Goal: Information Seeking & Learning: Learn about a topic

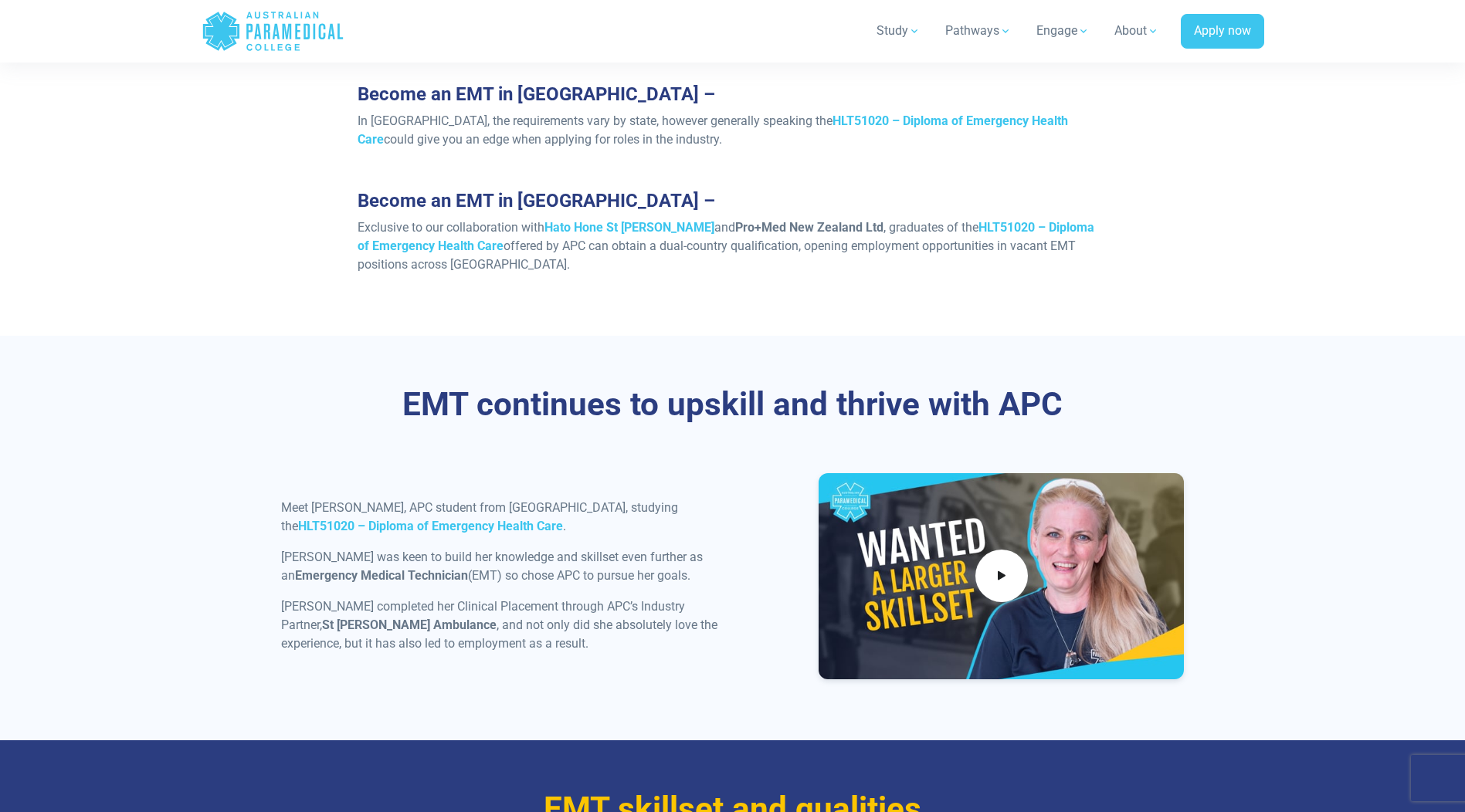
scroll to position [1467, 0]
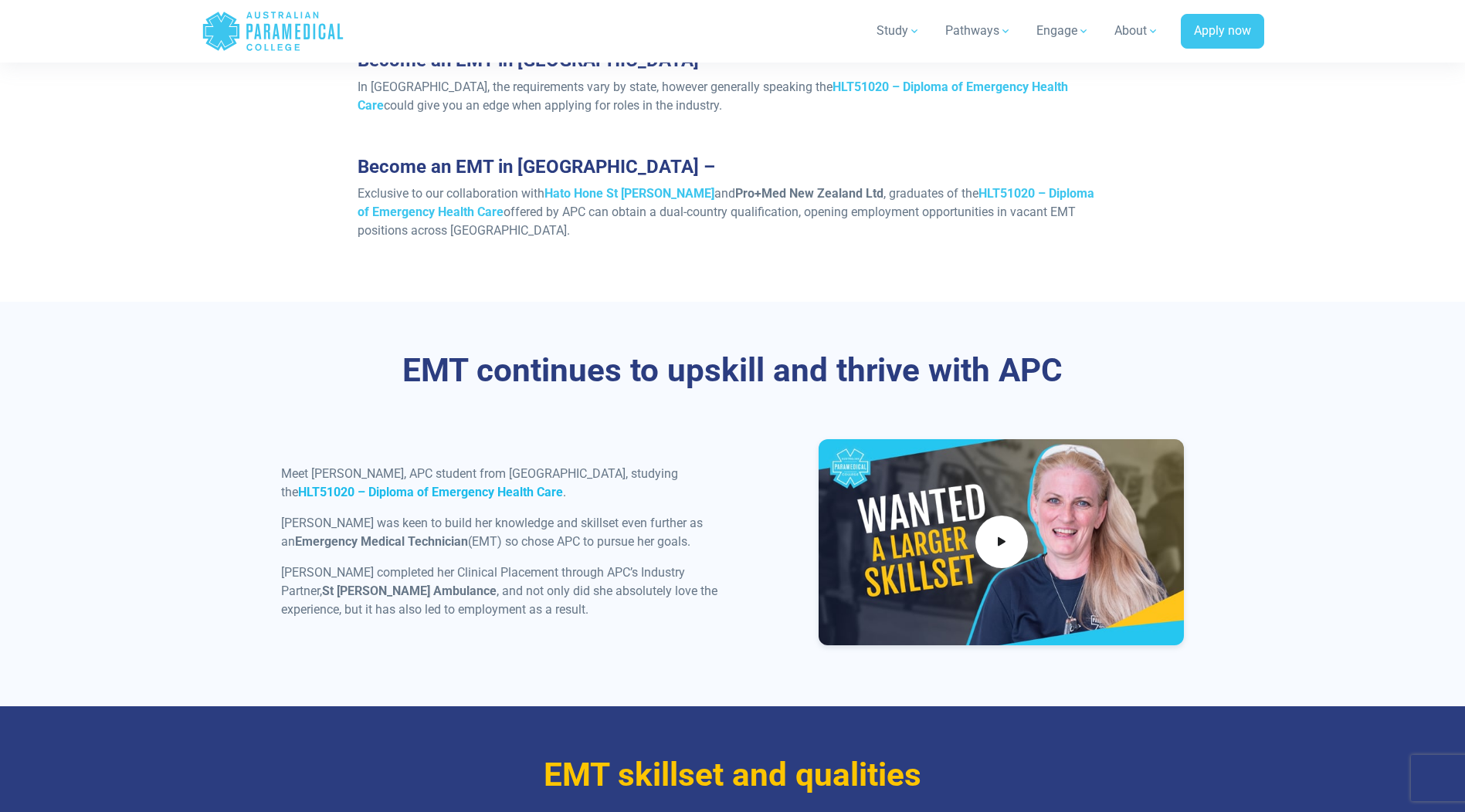
click at [397, 485] on strong "HLT51020 – Diploma of Emergency Health Care" at bounding box center [430, 492] width 265 height 15
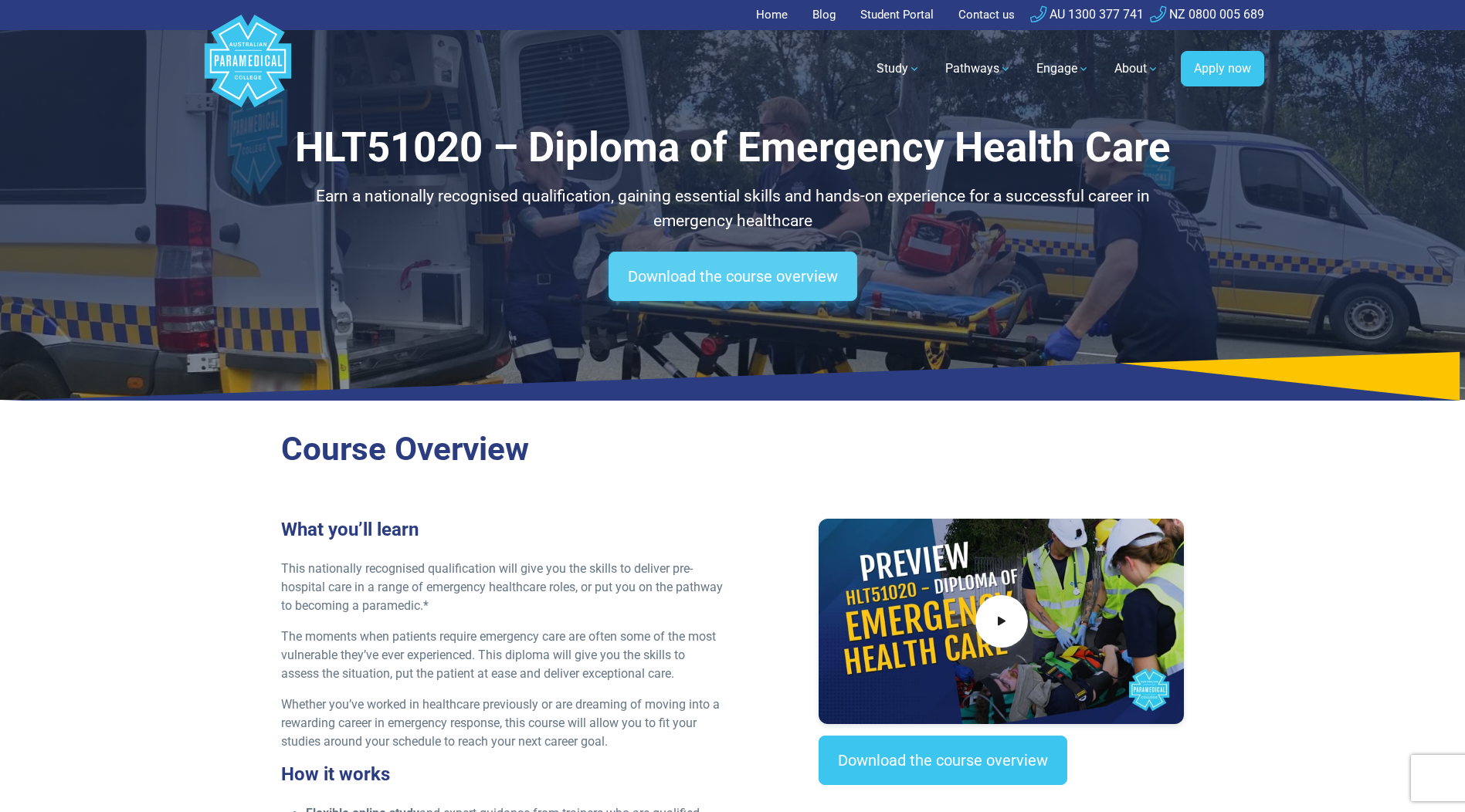
click at [743, 275] on link "Download the course overview" at bounding box center [732, 276] width 249 height 49
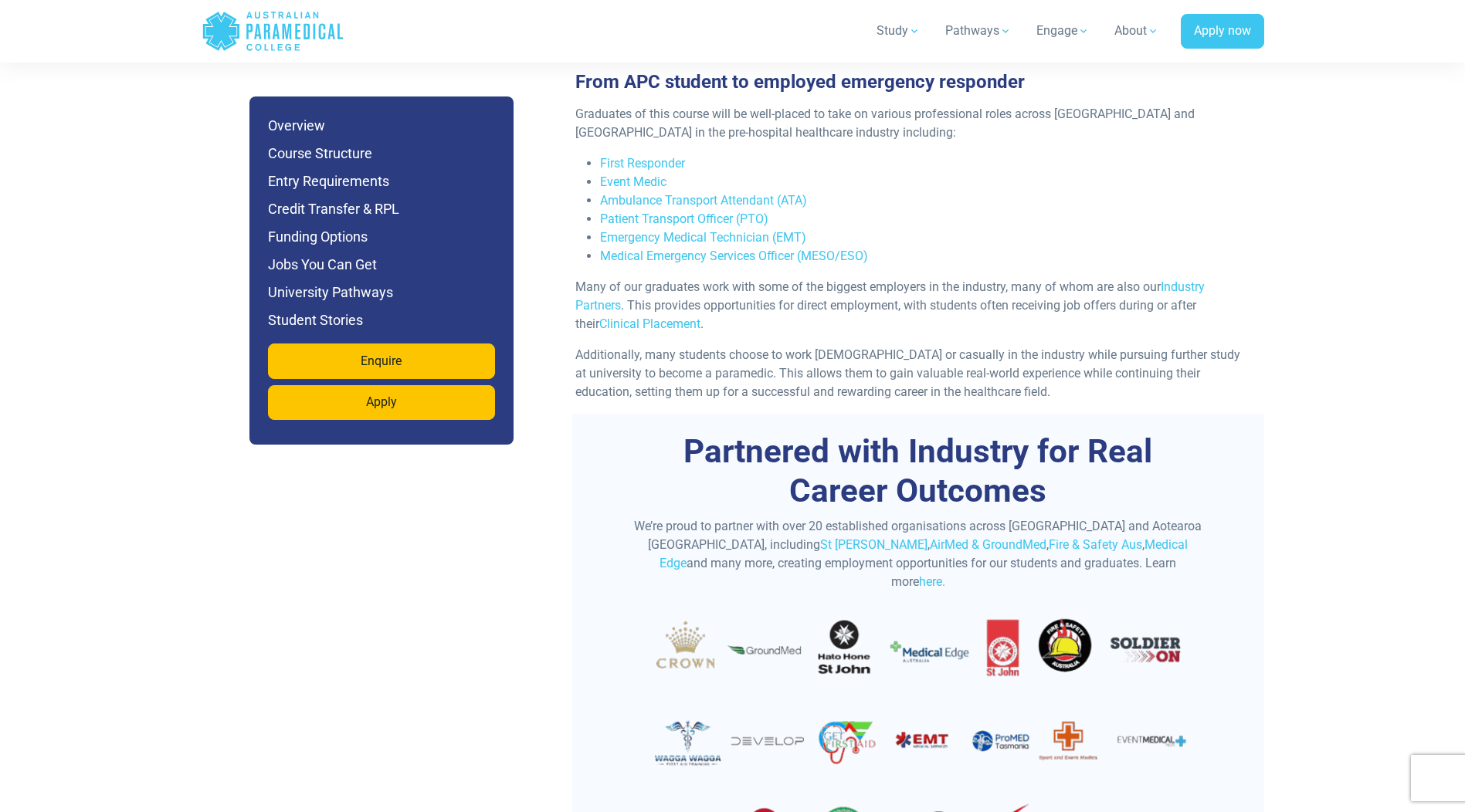
scroll to position [5124, 0]
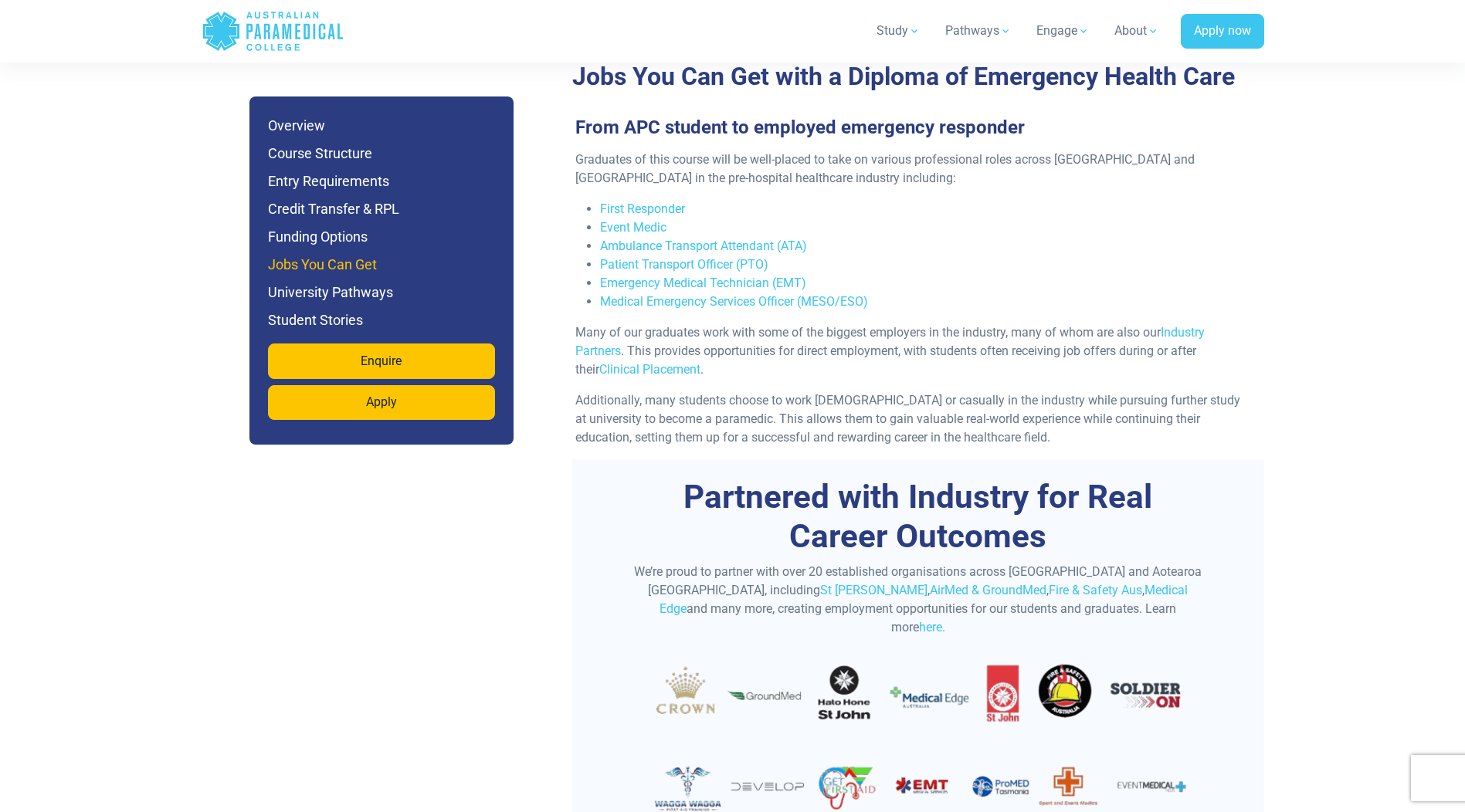
click at [345, 263] on h6 "Jobs You Can Get" at bounding box center [381, 265] width 227 height 22
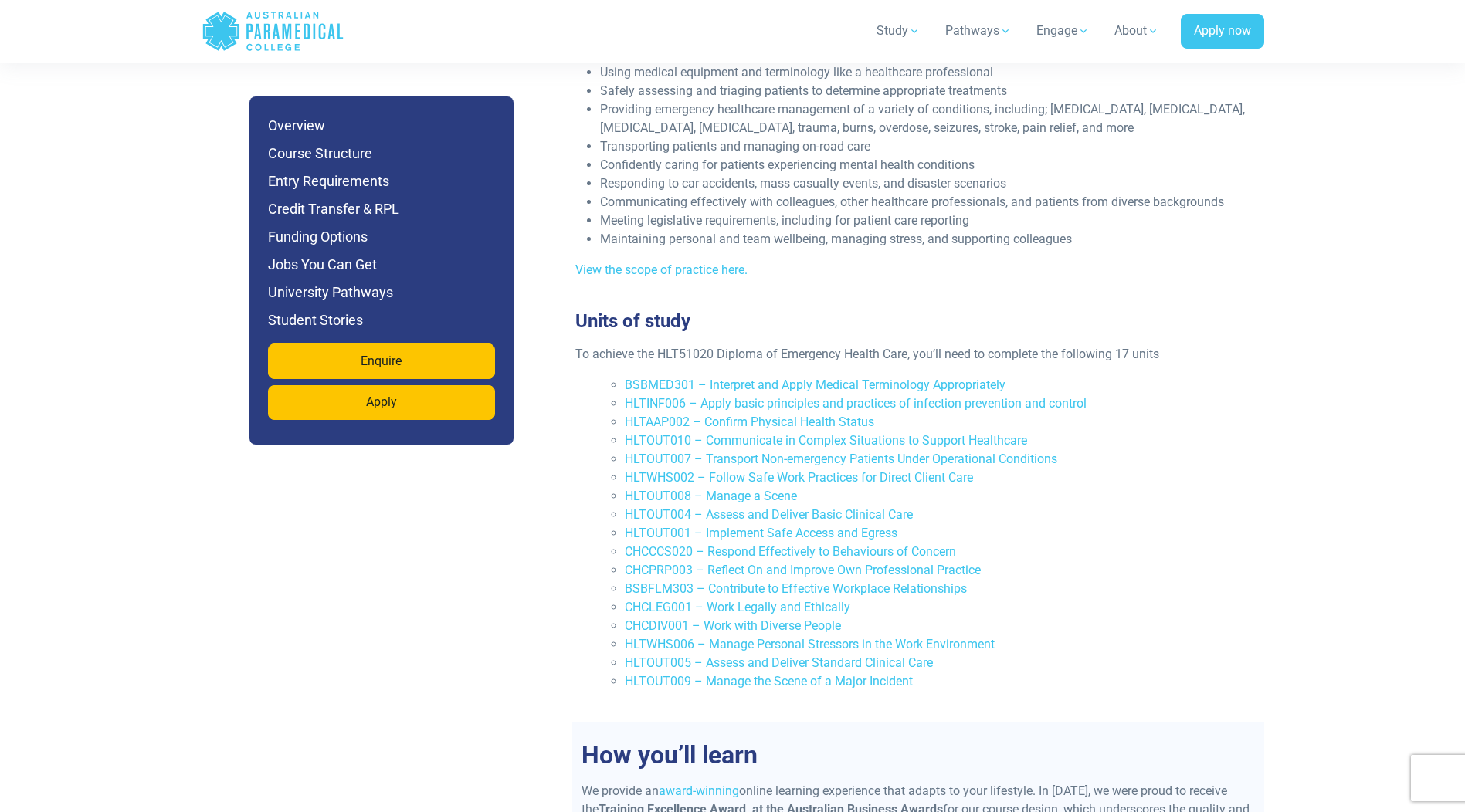
scroll to position [2969, 0]
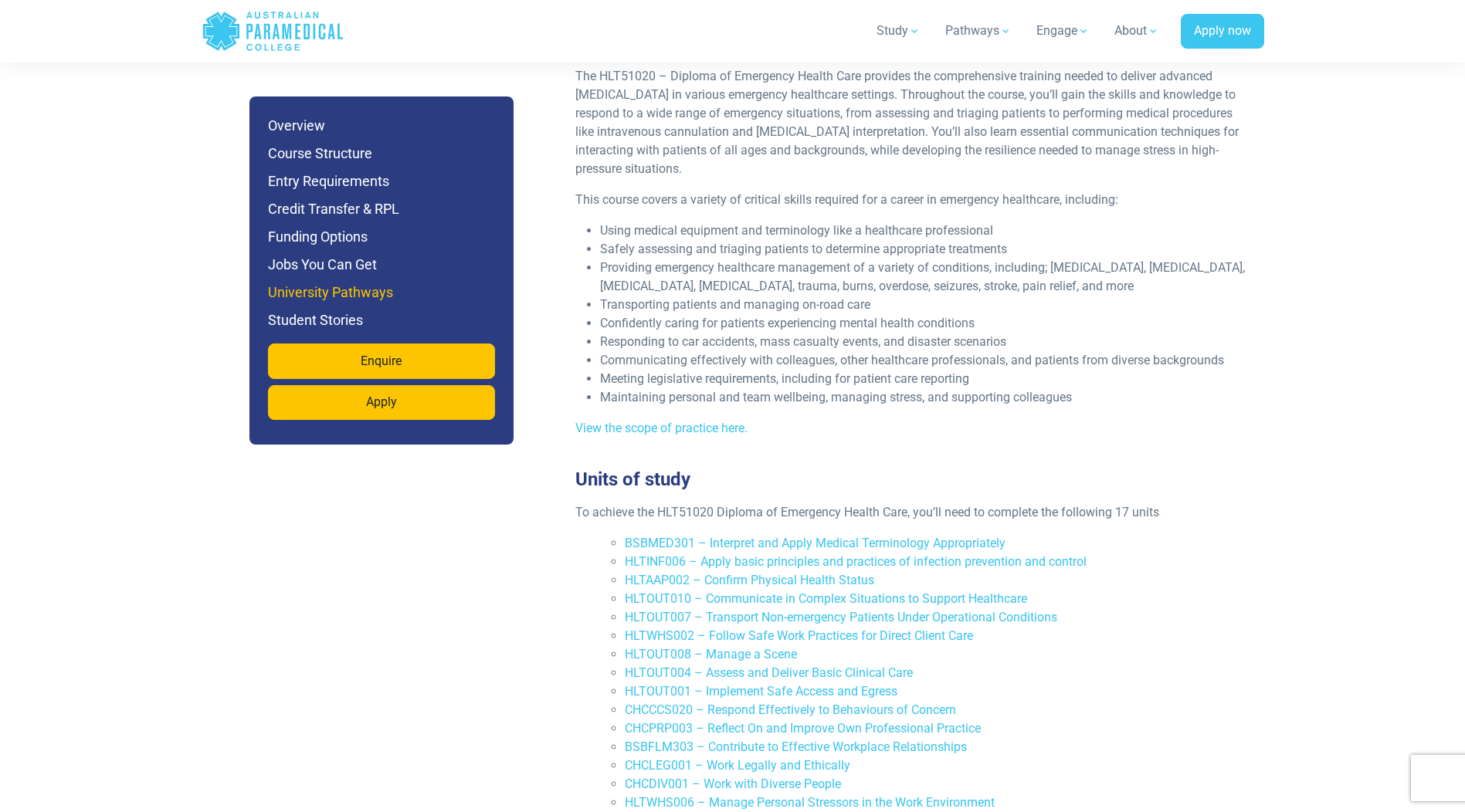
click at [350, 288] on h6 "University Pathways" at bounding box center [381, 292] width 227 height 22
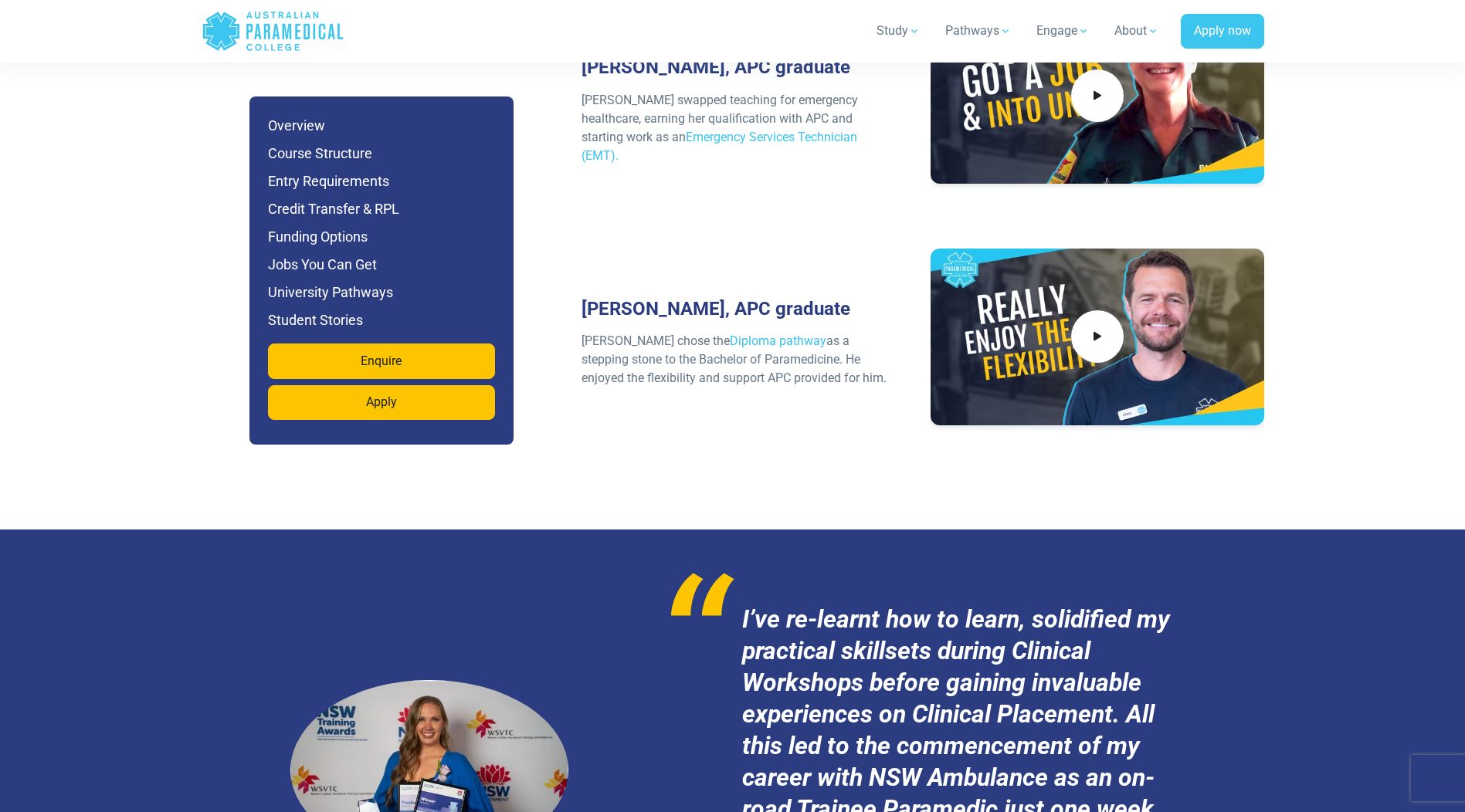
scroll to position [7352, 0]
